Goal: Find specific page/section: Find specific page/section

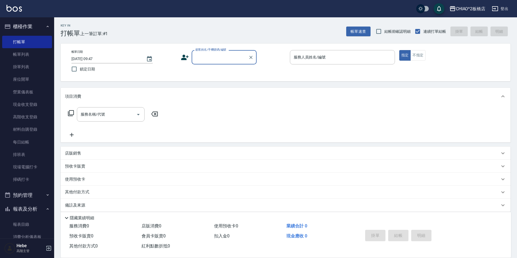
click at [72, 147] on div "CHIAO^2板橋店 登出 櫃檯作業 打帳單 帳單列表 掛單列表 座位開單 營業儀表板 現金收支登錄 高階收支登錄 材料自購登錄 每日結帳 排班表 現場電腦打…" at bounding box center [258, 132] width 517 height 264
click at [28, 54] on link "帳單列表" at bounding box center [27, 54] width 50 height 12
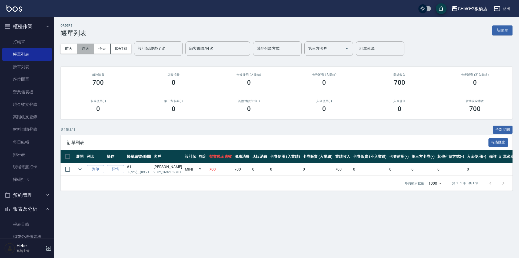
click at [84, 50] on button "昨天" at bounding box center [85, 49] width 17 height 10
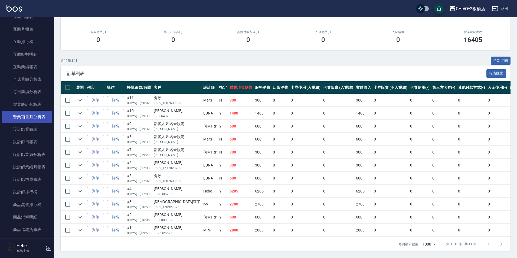
scroll to position [271, 0]
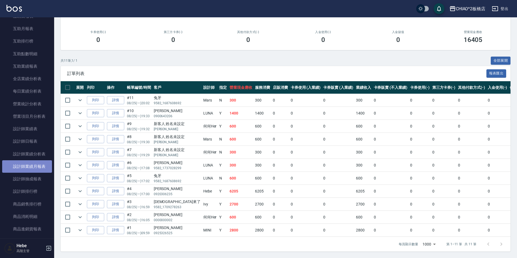
click at [34, 170] on link "設計師業績月報表" at bounding box center [27, 166] width 50 height 12
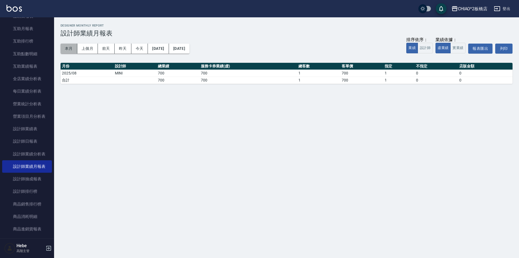
click at [70, 48] on button "本月" at bounding box center [69, 49] width 17 height 10
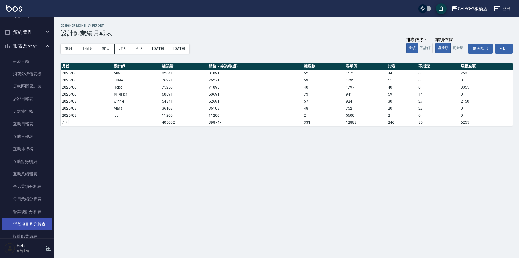
scroll to position [162, 0]
click at [31, 49] on button "報表及分析" at bounding box center [27, 47] width 50 height 14
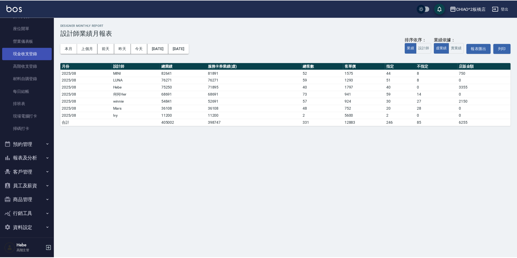
scroll to position [0, 0]
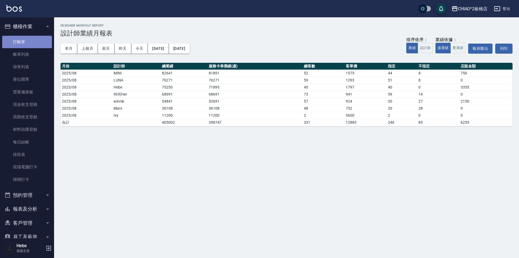
click at [28, 45] on link "打帳單" at bounding box center [27, 42] width 50 height 12
